Goal: Use online tool/utility: Utilize a website feature to perform a specific function

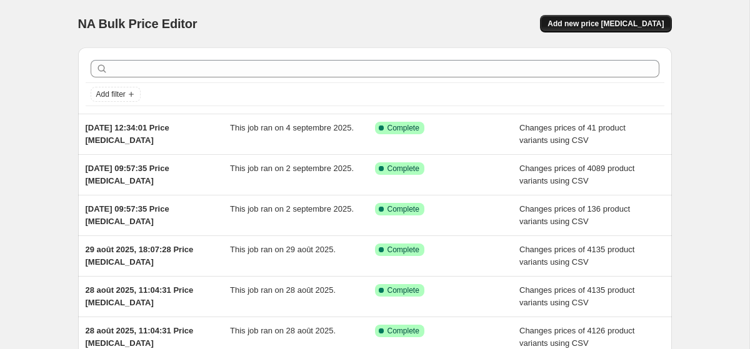
click at [586, 22] on span "Add new price [MEDICAL_DATA]" at bounding box center [605, 24] width 116 height 10
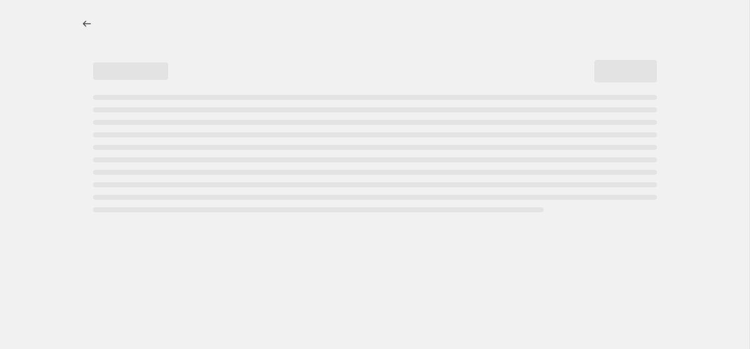
select select "percentage"
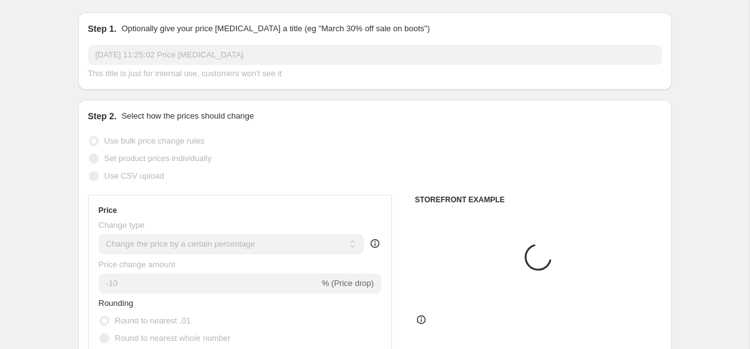
scroll to position [97, 0]
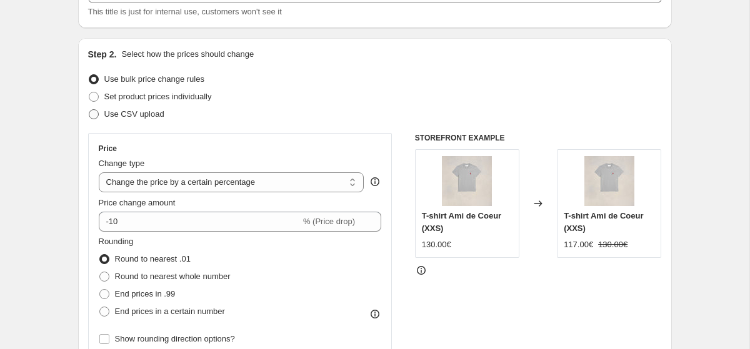
click at [141, 116] on span "Use CSV upload" at bounding box center [134, 113] width 60 height 9
click at [89, 110] on input "Use CSV upload" at bounding box center [89, 109] width 1 height 1
radio input "true"
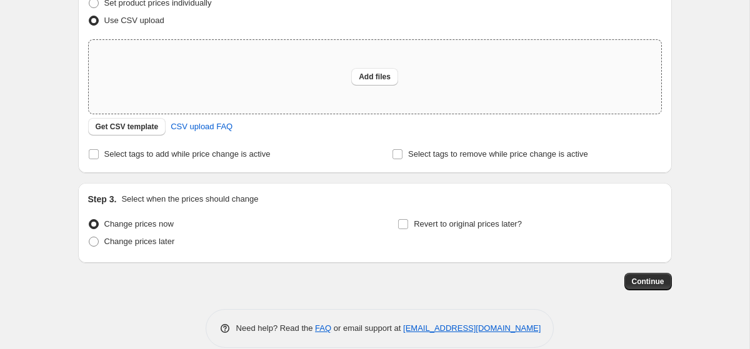
scroll to position [208, 0]
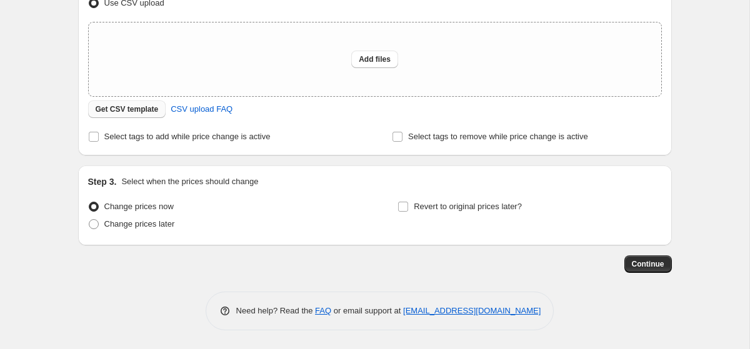
click at [144, 112] on span "Get CSV template" at bounding box center [127, 109] width 63 height 10
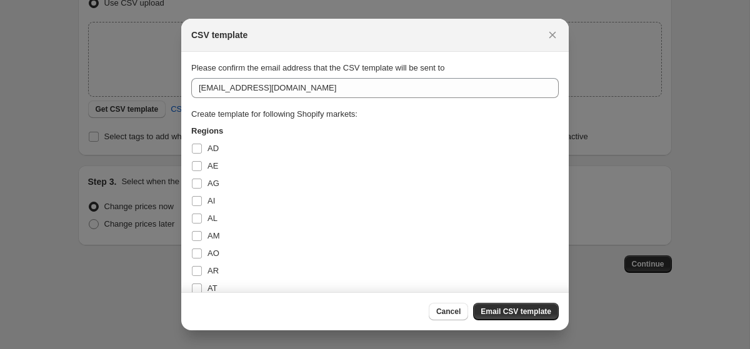
scroll to position [991, 0]
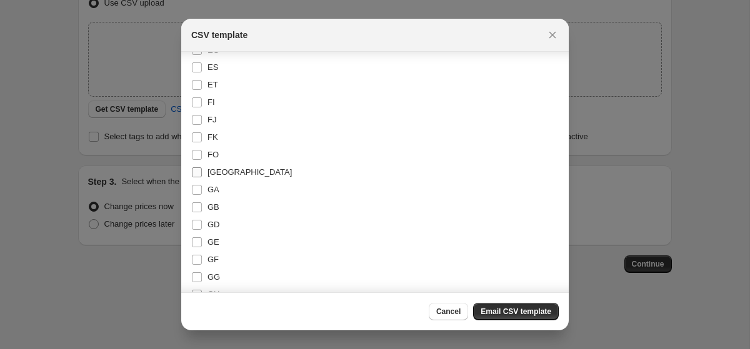
click at [202, 169] on span ":r2a:" at bounding box center [196, 172] width 11 height 11
click at [202, 169] on input "[GEOGRAPHIC_DATA]" at bounding box center [197, 172] width 10 height 10
checkbox input "true"
click at [504, 312] on span "Email CSV template" at bounding box center [516, 312] width 71 height 10
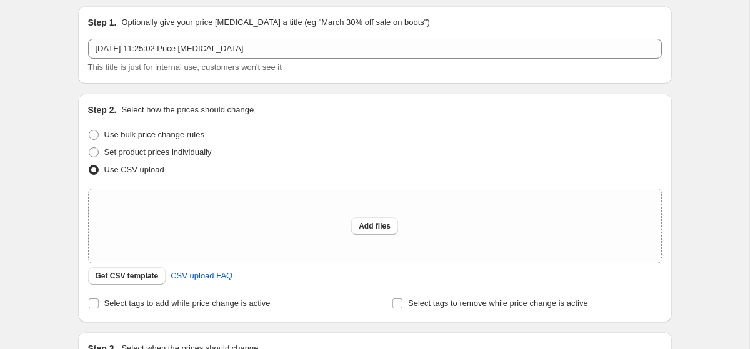
scroll to position [0, 0]
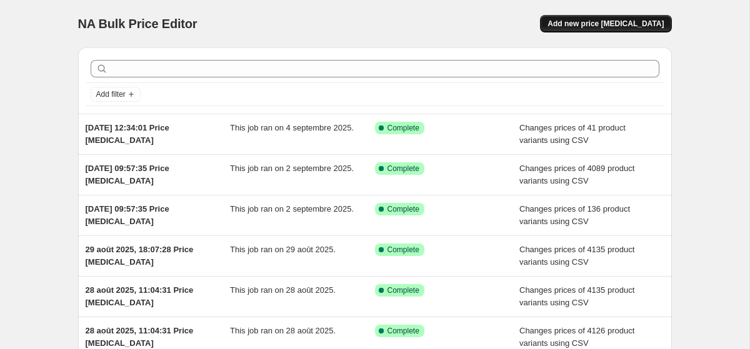
click at [657, 24] on span "Add new price [MEDICAL_DATA]" at bounding box center [605, 24] width 116 height 10
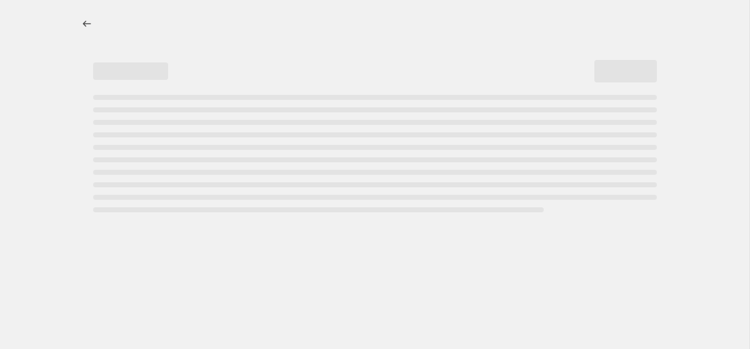
select select "percentage"
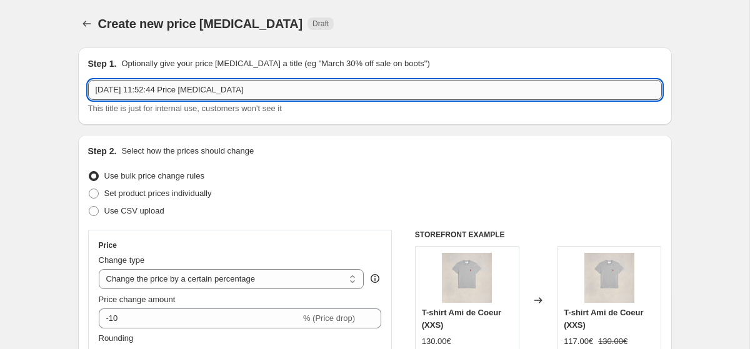
click at [212, 91] on input "14 oct. 2025, 11:52:44 Price change job" at bounding box center [375, 90] width 574 height 20
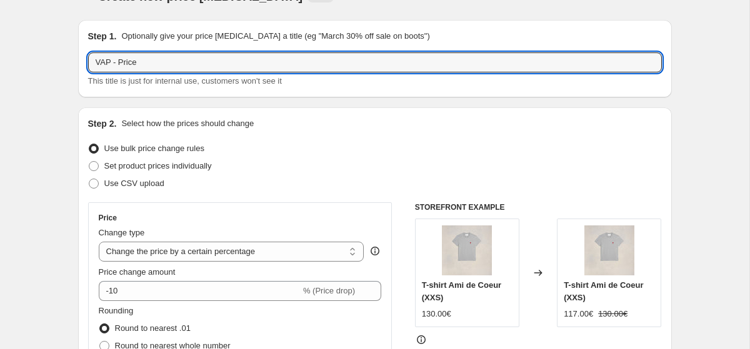
scroll to position [39, 0]
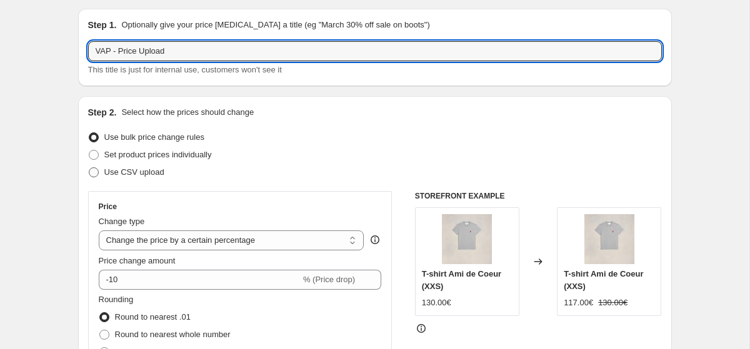
type input "VAP - Price Upload"
click at [129, 169] on span "Use CSV upload" at bounding box center [134, 171] width 60 height 9
click at [89, 168] on input "Use CSV upload" at bounding box center [89, 167] width 1 height 1
radio input "true"
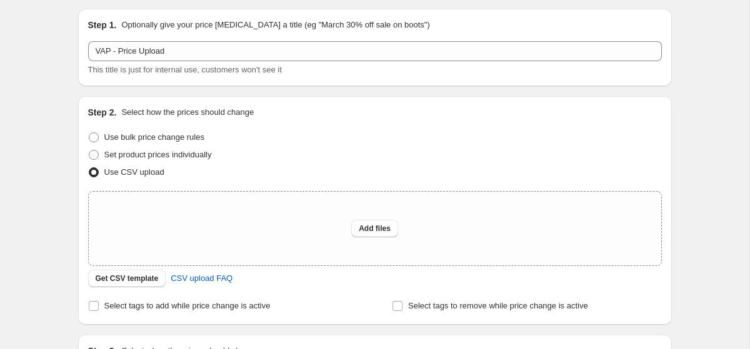
scroll to position [81, 0]
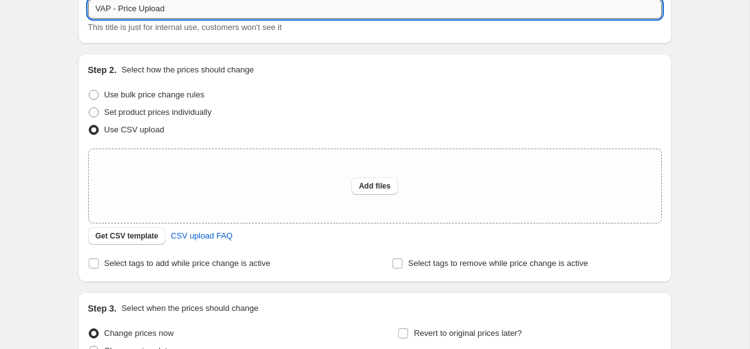
click at [222, 10] on input "VAP - Price Upload" at bounding box center [375, 9] width 574 height 20
type input "VAP - Price Upload - 14/10"
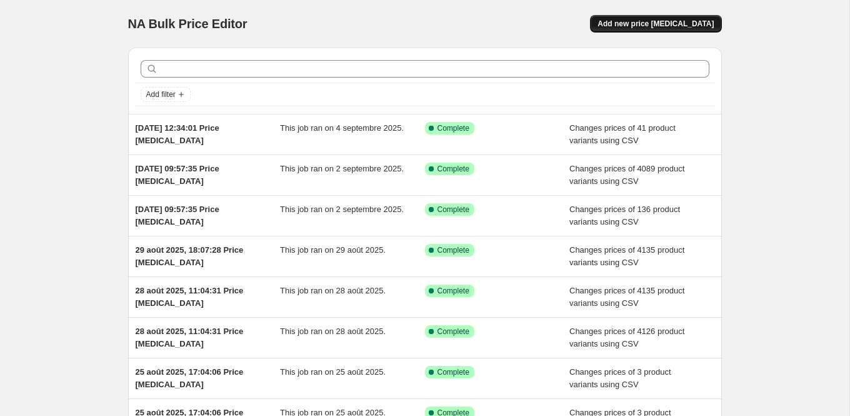
click at [636, 19] on span "Add new price [MEDICAL_DATA]" at bounding box center [655, 24] width 116 height 10
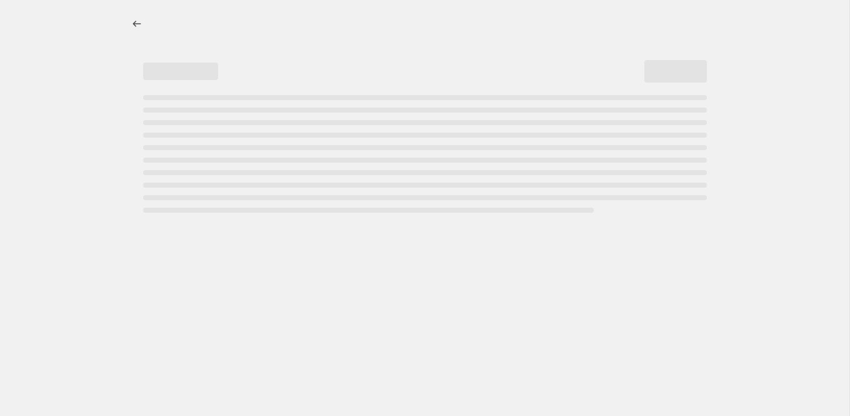
select select "percentage"
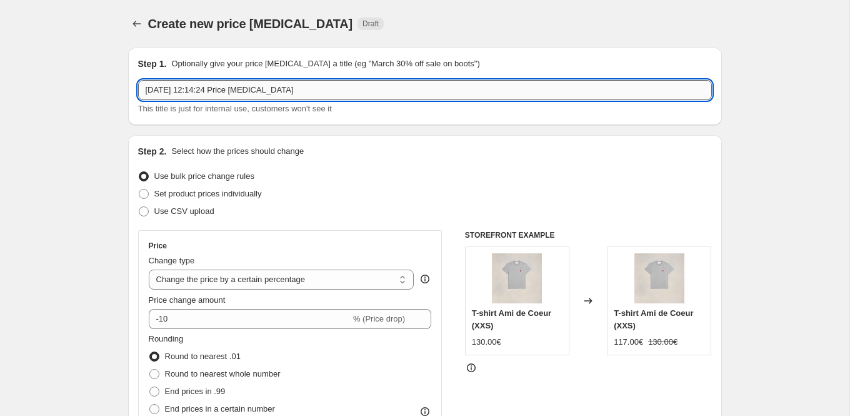
click at [177, 86] on input "[DATE] 12:14:24 Price [MEDICAL_DATA]" at bounding box center [425, 90] width 574 height 20
click at [227, 87] on input "Prix vp" at bounding box center [425, 90] width 574 height 20
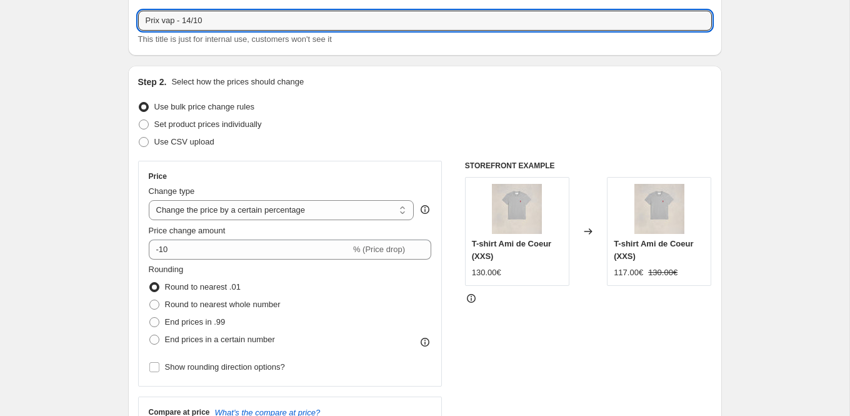
scroll to position [69, 0]
type input "Prix vap - 14/10"
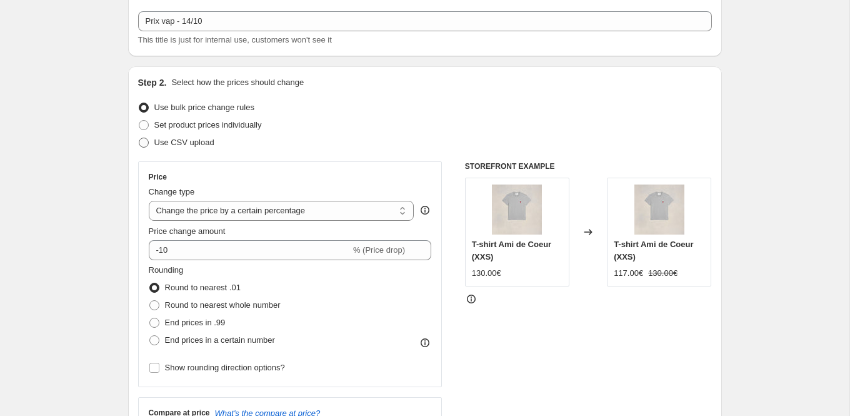
click at [207, 143] on span "Use CSV upload" at bounding box center [184, 141] width 60 height 9
click at [139, 138] on input "Use CSV upload" at bounding box center [139, 137] width 1 height 1
radio input "true"
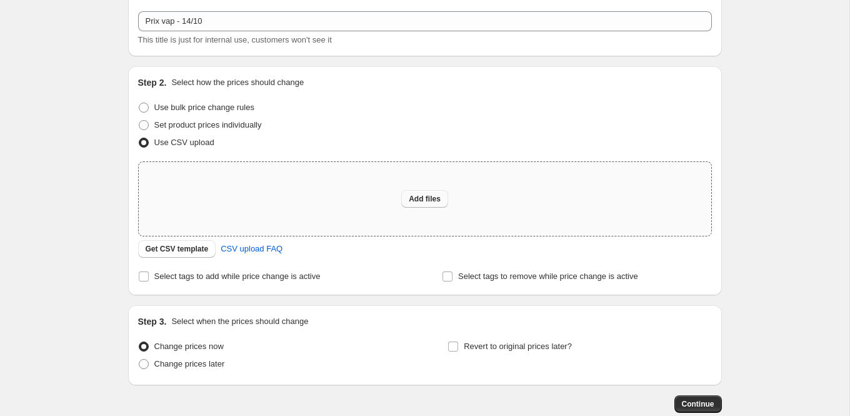
click at [432, 196] on span "Add files" at bounding box center [425, 199] width 32 height 10
type input "C:\fakepath\PRIX_VAP_VP.csv"
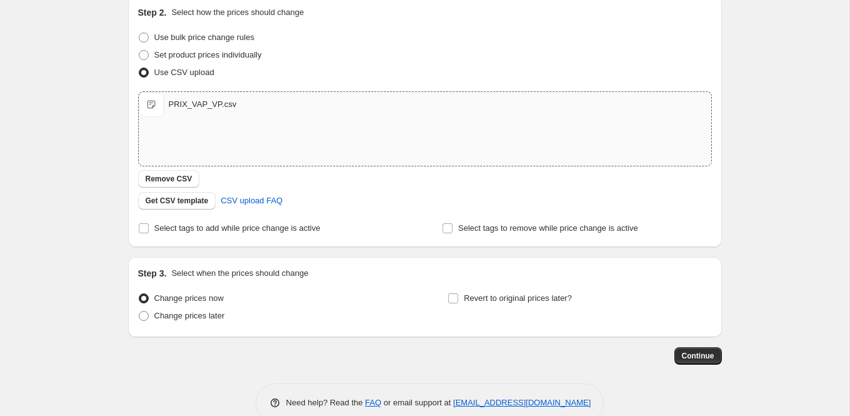
scroll to position [164, 0]
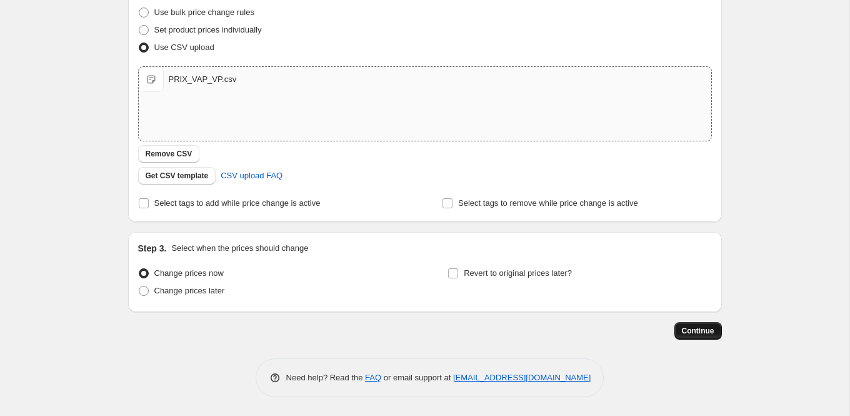
click at [694, 333] on span "Continue" at bounding box center [698, 331] width 32 height 10
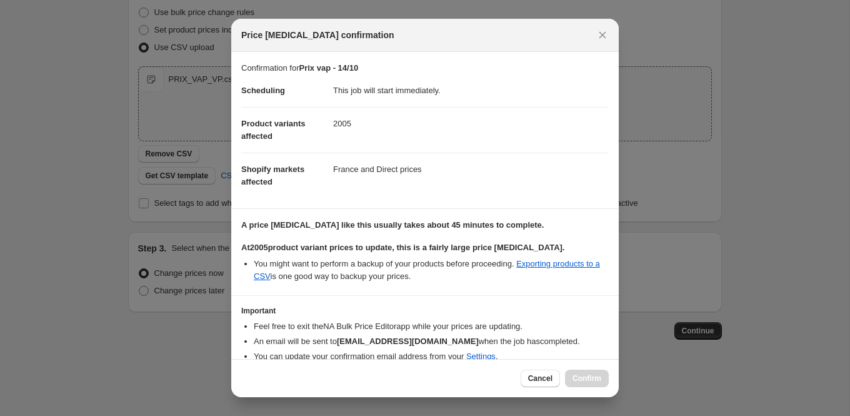
scroll to position [54, 0]
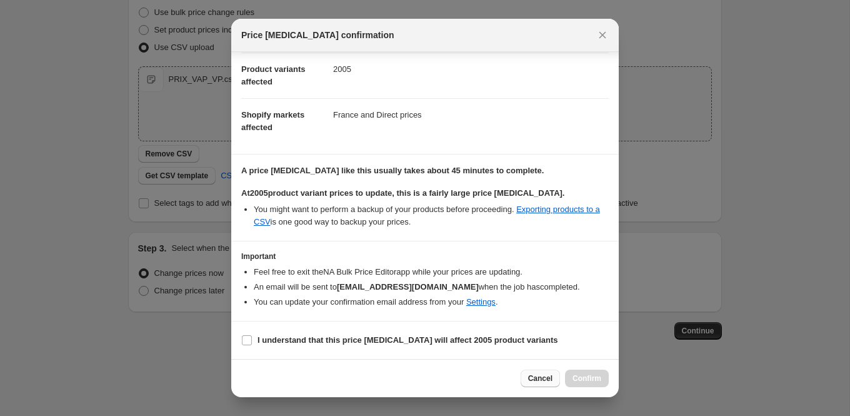
click at [543, 385] on button "Cancel" at bounding box center [540, 377] width 39 height 17
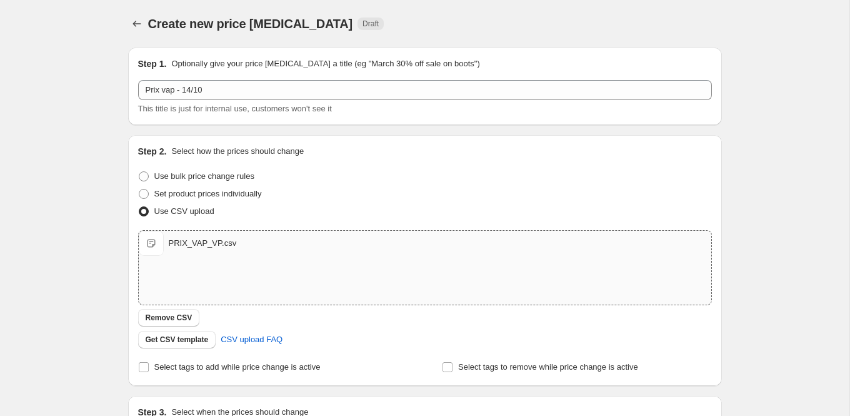
scroll to position [164, 0]
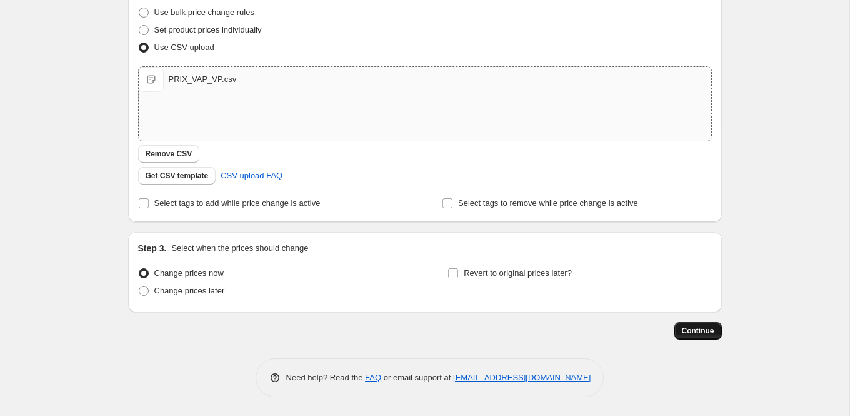
click at [704, 331] on span "Continue" at bounding box center [698, 331] width 32 height 10
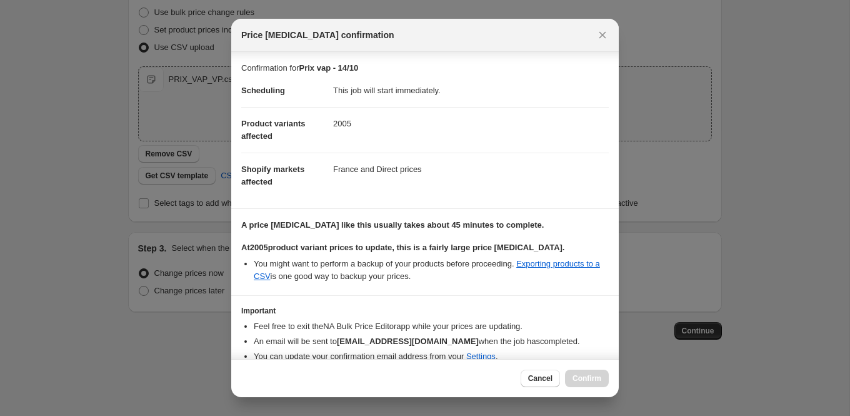
scroll to position [54, 0]
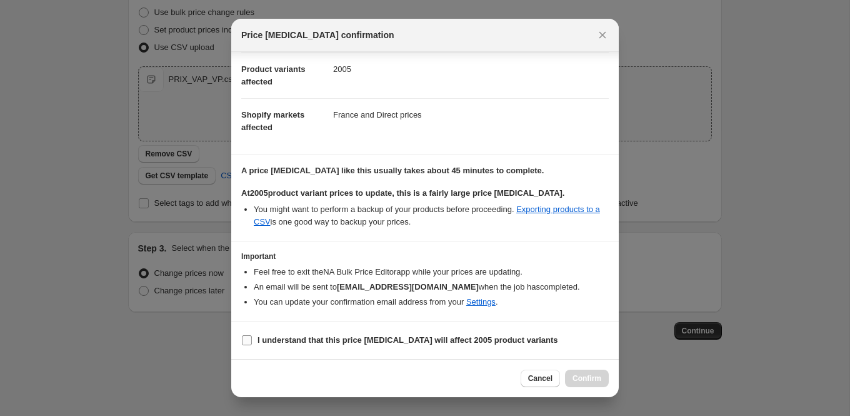
click at [496, 339] on b "I understand that this price [MEDICAL_DATA] will affect 2005 product variants" at bounding box center [407, 339] width 301 height 9
click at [252, 339] on input "I understand that this price [MEDICAL_DATA] will affect 2005 product variants" at bounding box center [247, 340] width 10 height 10
checkbox input "true"
click at [594, 378] on span "Confirm" at bounding box center [586, 378] width 29 height 10
